Goal: Task Accomplishment & Management: Manage account settings

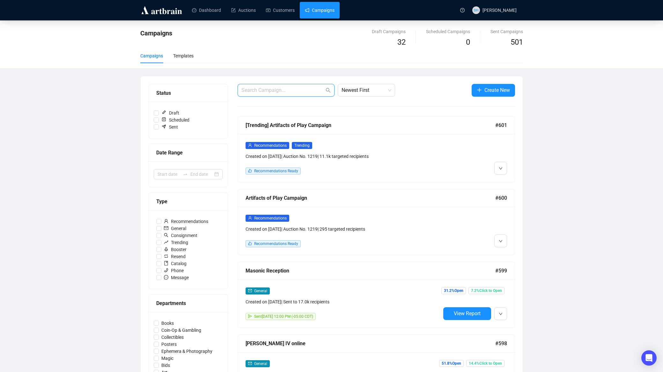
click at [248, 92] on input "text" at bounding box center [282, 90] width 83 height 8
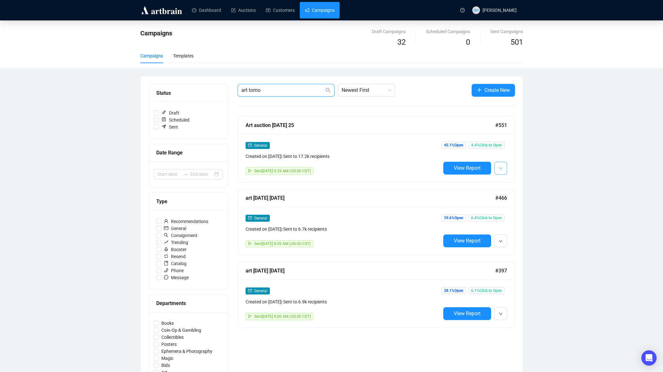
type input "art tomo"
click at [501, 167] on icon "down" at bounding box center [501, 168] width 4 height 4
click at [500, 168] on icon "down" at bounding box center [501, 168] width 4 height 4
click at [513, 202] on span "Duplicate" at bounding box center [516, 202] width 18 height 5
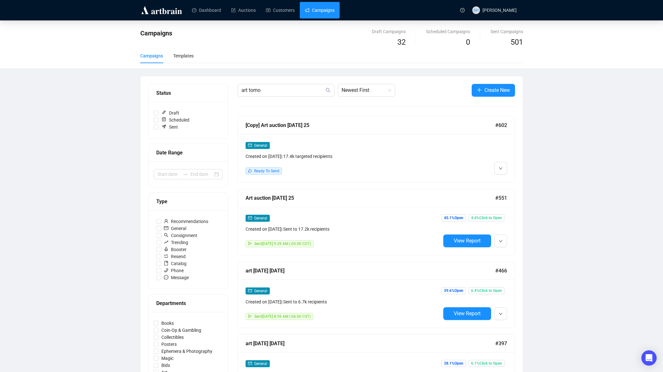
click at [571, 190] on div "Campaigns Draft Campaigns 32 Scheduled Campaigns 0 Sent Campaigns 501 Campaigns…" at bounding box center [331, 217] width 663 height 394
click at [503, 167] on button "button" at bounding box center [500, 168] width 13 height 13
click at [514, 181] on span "Edit" at bounding box center [511, 181] width 8 height 5
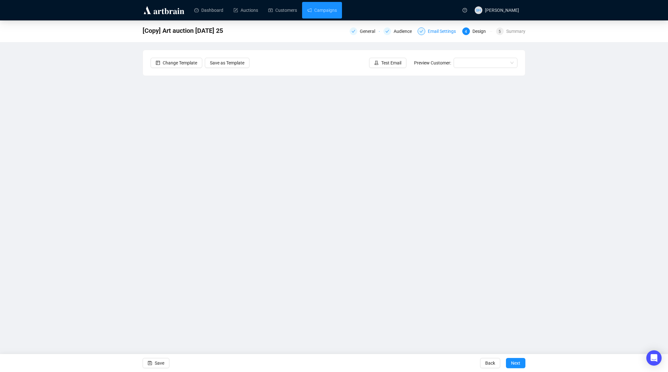
click at [435, 32] on div "Email Settings" at bounding box center [444, 31] width 32 height 8
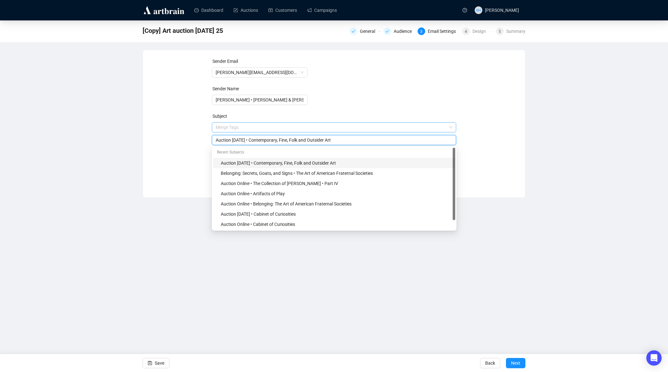
drag, startPoint x: 258, startPoint y: 127, endPoint x: 385, endPoint y: 127, distance: 127.5
click at [391, 126] on span "Merge Tags Auction [DATE] • Contemporary, Fine, Folk and Outsider Art" at bounding box center [334, 134] width 245 height 18
drag, startPoint x: 259, startPoint y: 140, endPoint x: 400, endPoint y: 145, distance: 141.3
click at [404, 143] on input "Auction [DATE] • Contemporary, Fine, Folk and Outsider Art" at bounding box center [334, 139] width 237 height 7
paste input "Belonging: The Art of American Fraternal Societies"
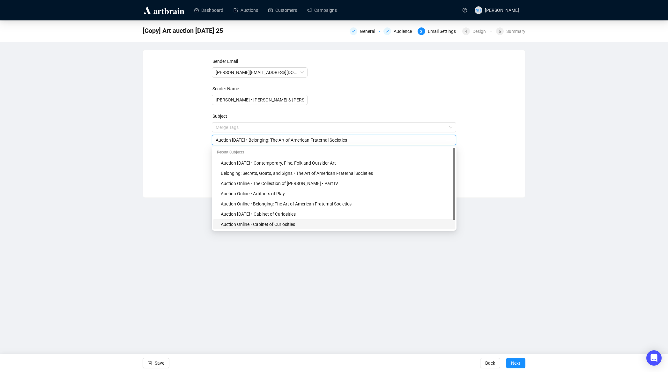
type input "Auction [DATE] • Belonging: The Art of American Fraternal Societies"
click at [333, 321] on div "Dashboard Auctions Customers Campaigns SH [PERSON_NAME] [Copy] Art auction [DAT…" at bounding box center [334, 186] width 668 height 372
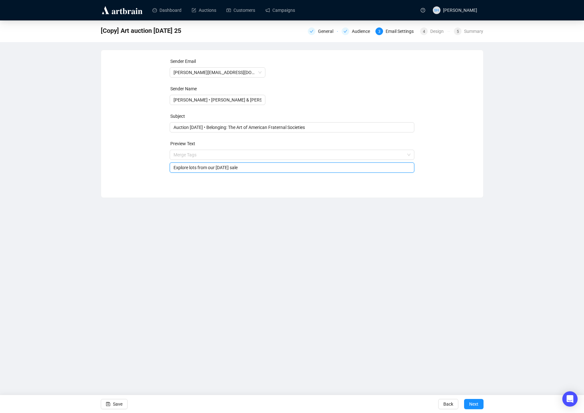
drag, startPoint x: 216, startPoint y: 168, endPoint x: 218, endPoint y: 173, distance: 5.0
click at [216, 169] on input "Explore lots from our [DATE] sale" at bounding box center [291, 167] width 237 height 7
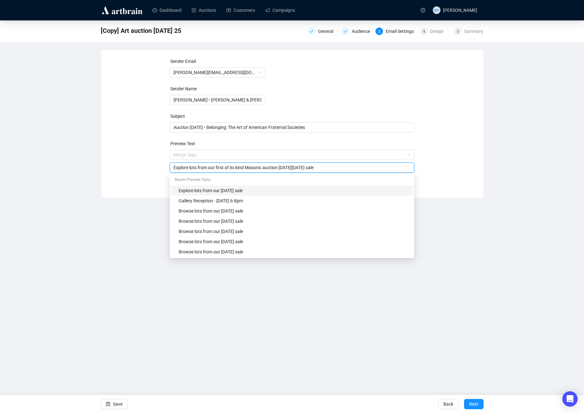
drag, startPoint x: 291, startPoint y: 167, endPoint x: 312, endPoint y: 168, distance: 20.4
click at [308, 168] on input "Explore lots from our first of its kind Masonic auction [DATE][DATE] sale" at bounding box center [291, 167] width 237 height 7
drag, startPoint x: 318, startPoint y: 167, endPoint x: 311, endPoint y: 168, distance: 6.4
click at [311, 168] on input "Explore lots from our first of its kind Masonic auction [DATE][DATE] sale" at bounding box center [291, 167] width 237 height 7
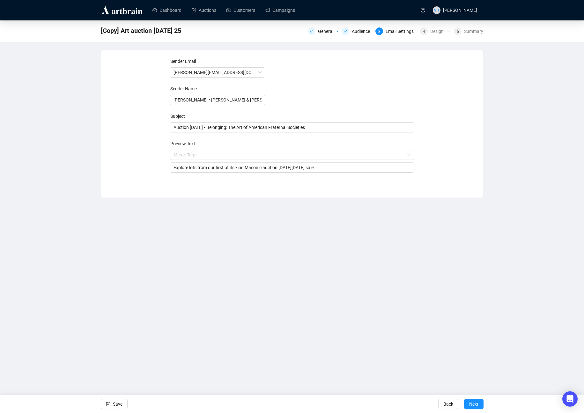
click at [281, 313] on div "Dashboard Auctions Customers Campaigns SH [PERSON_NAME] [Copy] Art auction [DAT…" at bounding box center [292, 206] width 584 height 413
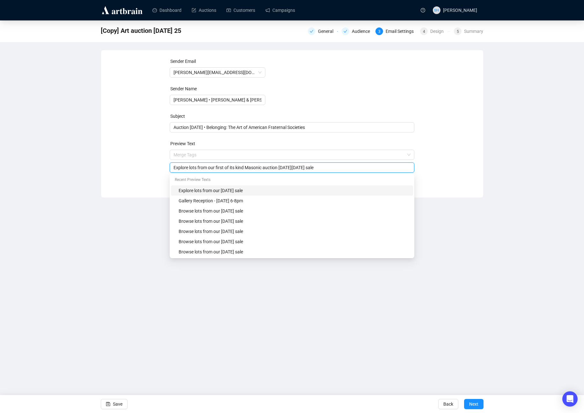
drag, startPoint x: 333, startPoint y: 169, endPoint x: 356, endPoint y: 176, distance: 24.3
click at [355, 170] on input "Explore lots from our first of its kind Masonic auction [DATE][DATE] sale" at bounding box center [291, 167] width 237 height 7
type input "Explore lots from our first of its kind Masonic auction [DATE][DATE]"
drag, startPoint x: 281, startPoint y: 344, endPoint x: 282, endPoint y: 349, distance: 5.4
click at [281, 344] on div "Dashboard Auctions Customers Campaigns SH [PERSON_NAME] [Copy] Art auction [DAT…" at bounding box center [292, 206] width 584 height 413
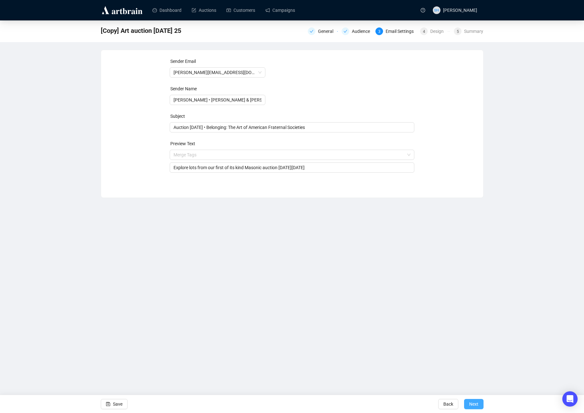
click at [467, 371] on button "Next" at bounding box center [473, 403] width 19 height 10
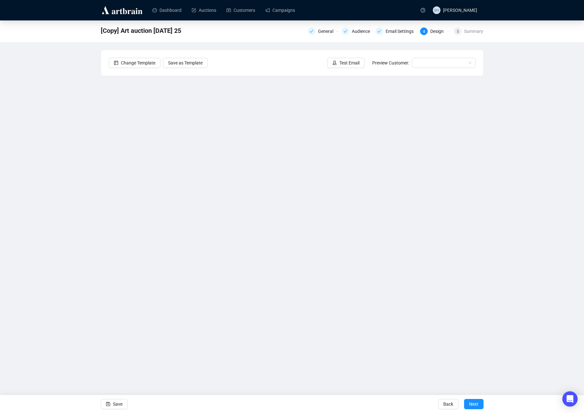
click at [62, 139] on div "[Copy] Art auction [DATE] 25 General Audience Email Settings 4 Design 5 Summary…" at bounding box center [292, 175] width 584 height 311
click at [44, 130] on div "[Copy] Art auction [DATE] 25 General Audience Email Settings 4 Design 5 Summary…" at bounding box center [292, 175] width 584 height 311
drag, startPoint x: 62, startPoint y: 121, endPoint x: 69, endPoint y: 129, distance: 10.6
click at [63, 121] on div "[Copy] Art auction [DATE] 25 General Audience Email Settings 4 Design 5 Summary…" at bounding box center [292, 175] width 584 height 311
click at [45, 182] on div "[Copy] Art auction [DATE] 25 General Audience Email Settings 4 Design 5 Summary…" at bounding box center [292, 175] width 584 height 311
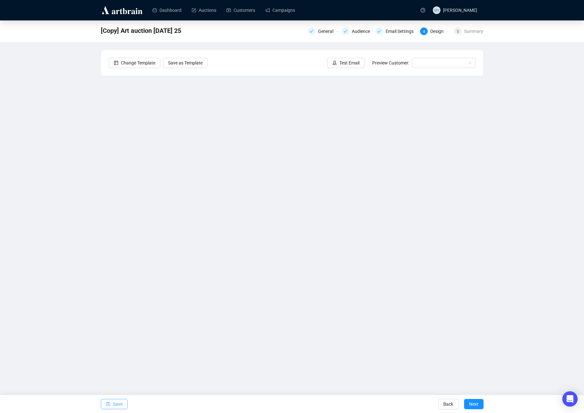
click at [109, 371] on icon "save" at bounding box center [108, 404] width 4 height 4
